Goal: Navigation & Orientation: Go to known website

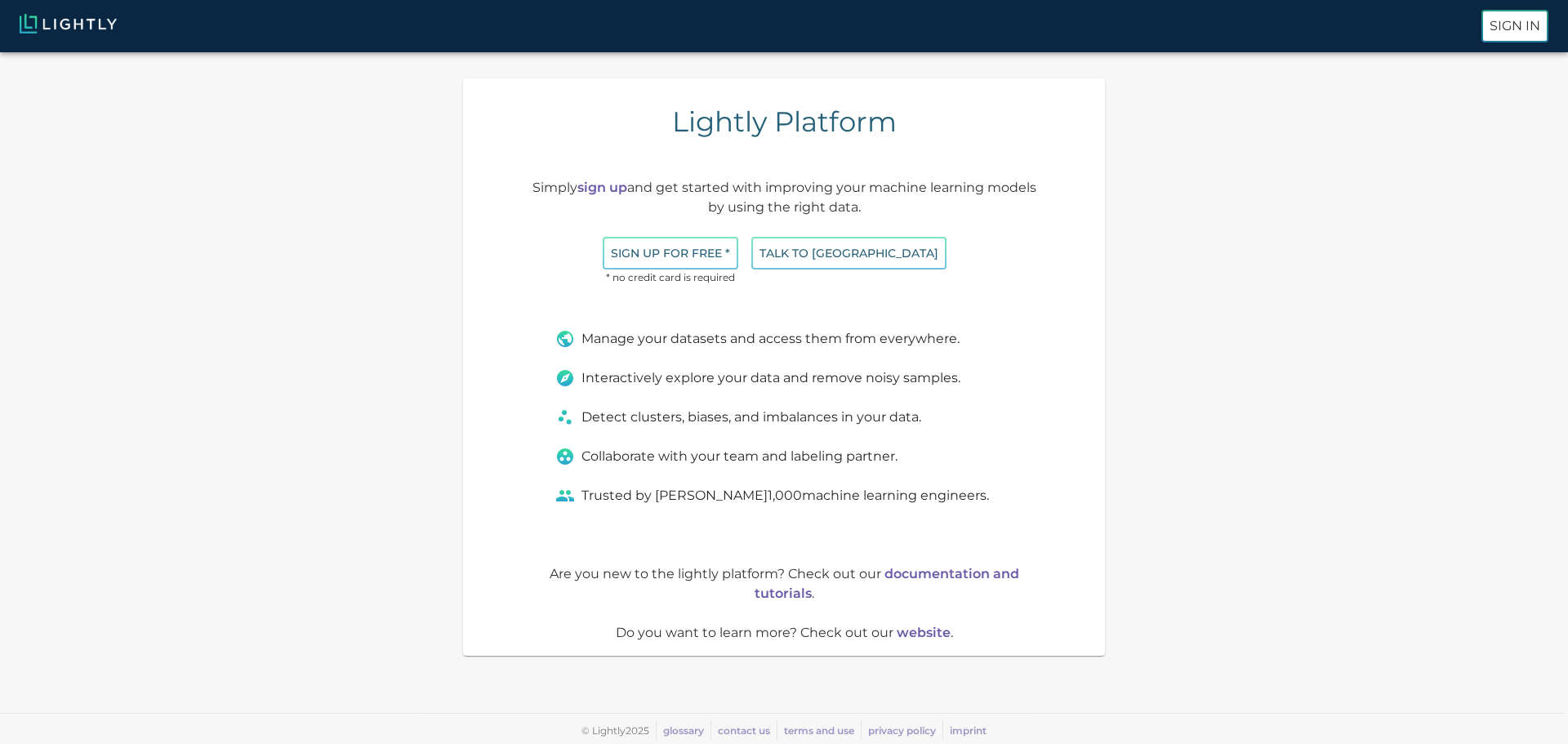
drag, startPoint x: 530, startPoint y: 187, endPoint x: 879, endPoint y: 204, distance: 349.4
click at [879, 204] on p "Simply sign up and get started with improving your machine learning models by u…" at bounding box center [784, 198] width 511 height 40
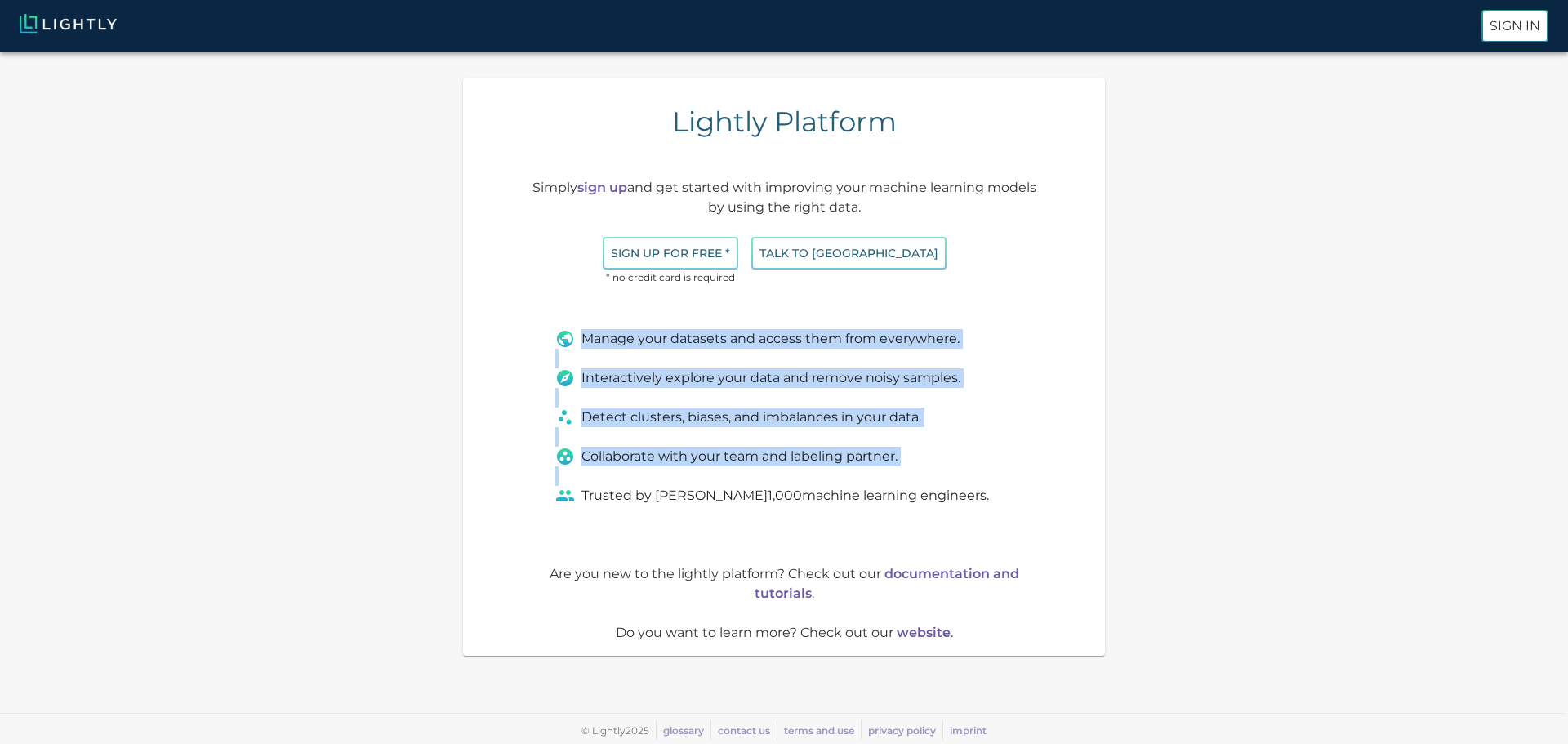
drag, startPoint x: 580, startPoint y: 334, endPoint x: 1012, endPoint y: 502, distance: 463.5
click at [1012, 502] on div "Manage your datasets and access them from everywhere. Interactively explore you…" at bounding box center [774, 417] width 477 height 215
click at [1012, 502] on div "Trusted by over 1,000 machine learning engineers." at bounding box center [784, 496] width 457 height 20
